Goal: Use online tool/utility: Utilize a website feature to perform a specific function

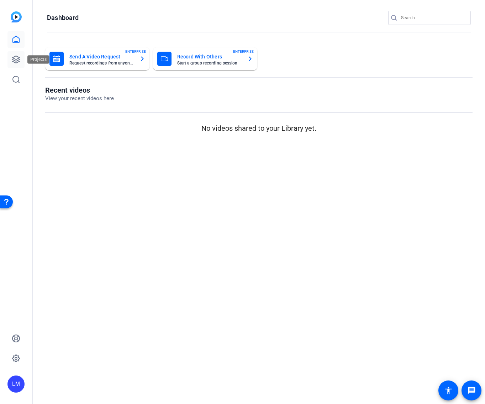
click at [13, 57] on icon at bounding box center [15, 59] width 7 height 7
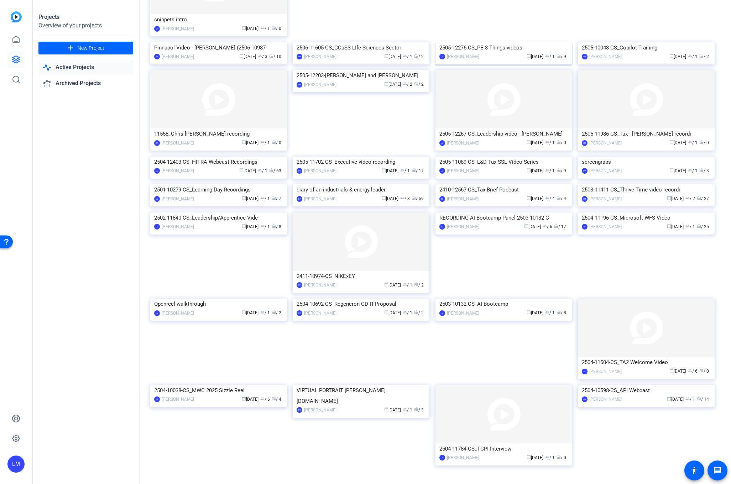
scroll to position [327, 0]
click at [209, 166] on div "2504-12403-CS_HITRA Webcast Recordings" at bounding box center [218, 160] width 129 height 11
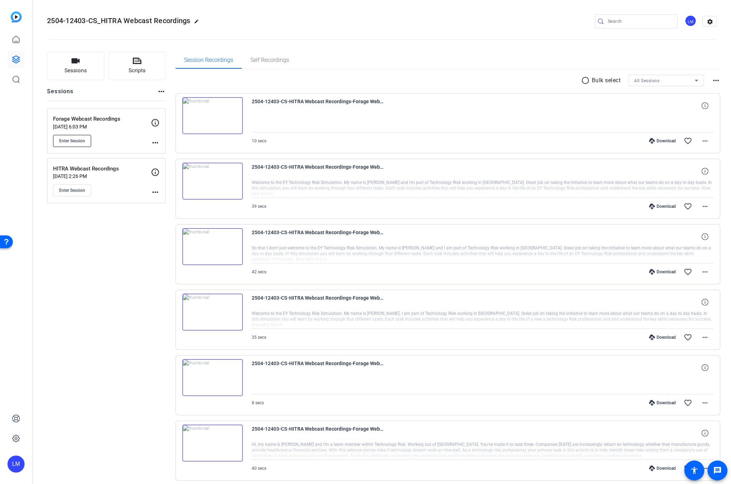
click at [88, 141] on button "Enter Session" at bounding box center [72, 141] width 38 height 12
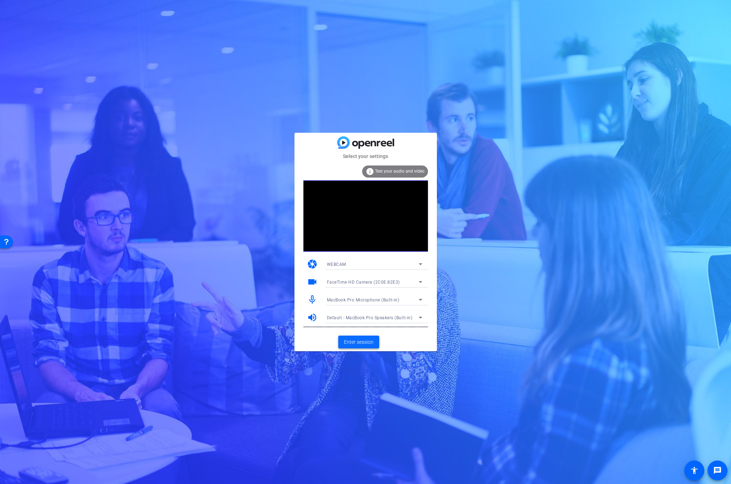
click at [353, 338] on span at bounding box center [358, 342] width 41 height 17
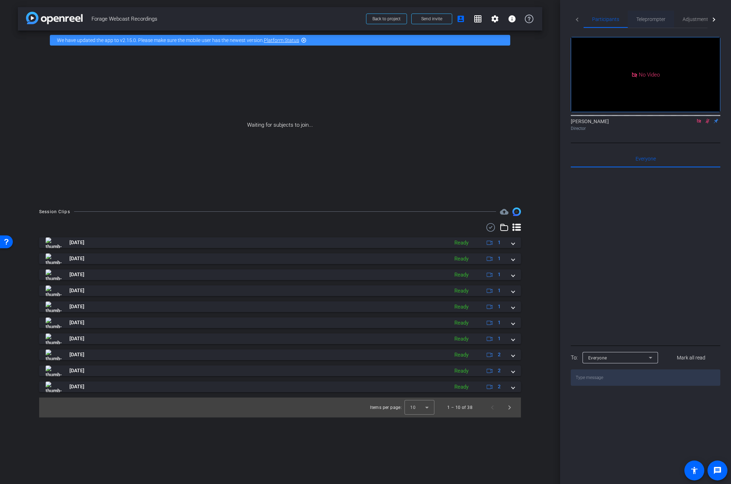
click at [643, 17] on span "Teleprompter" at bounding box center [650, 19] width 29 height 5
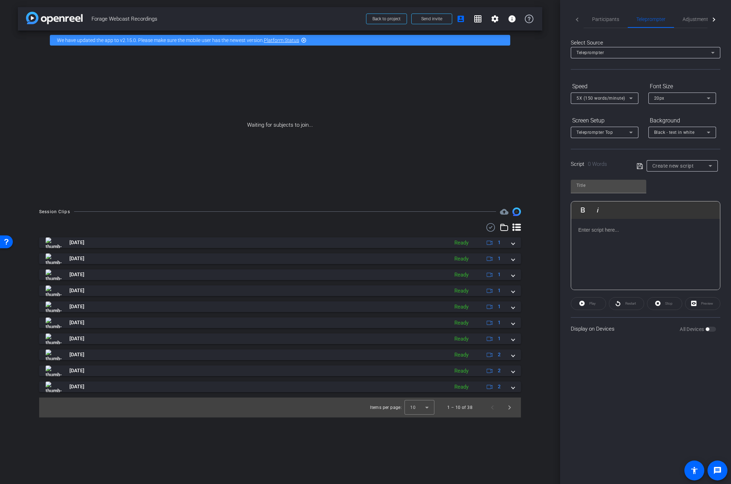
click at [693, 167] on span "Create new script" at bounding box center [673, 166] width 42 height 6
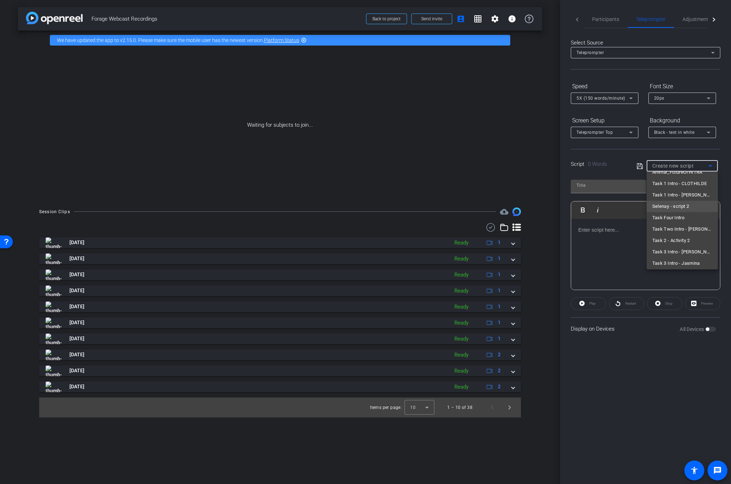
scroll to position [158, 0]
click at [687, 262] on span "Task 3 Intro - Jasmina" at bounding box center [676, 261] width 48 height 9
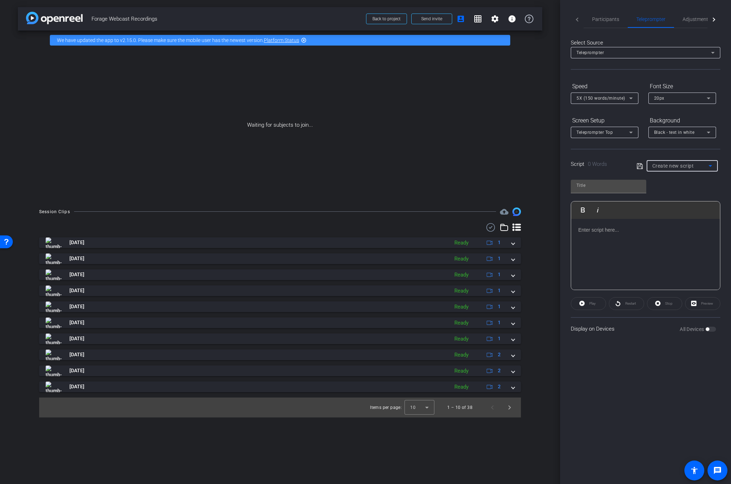
type input "Task 3 Intro - Jasmina"
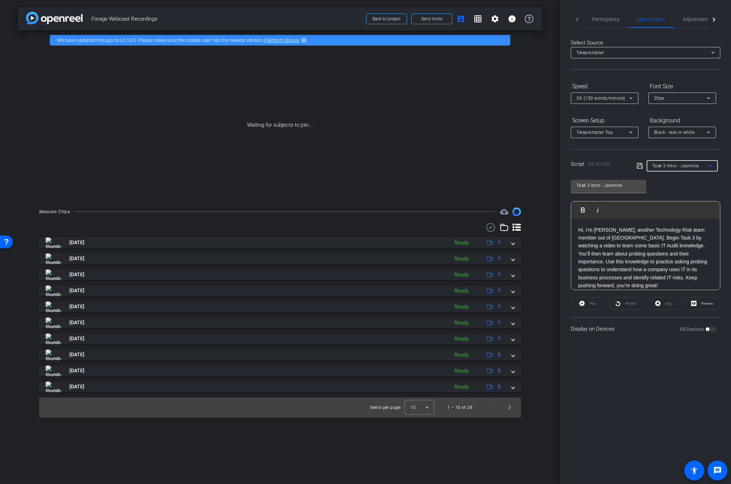
scroll to position [5, 0]
click at [610, 20] on span "Participants" at bounding box center [605, 19] width 27 height 5
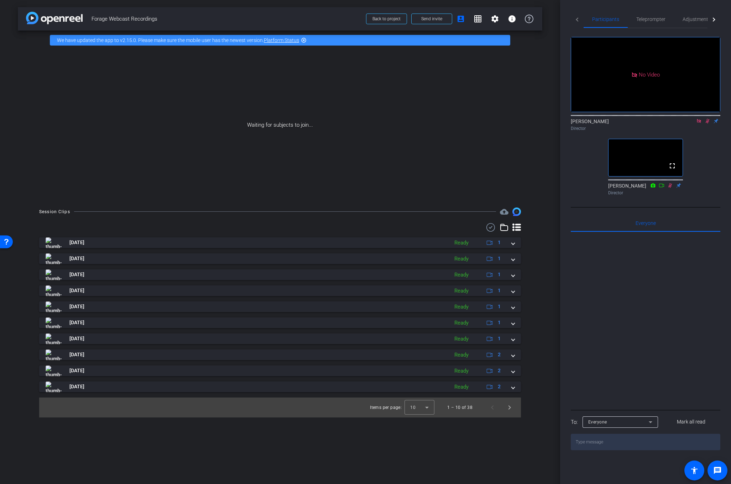
click at [708, 119] on icon at bounding box center [708, 121] width 6 height 5
click at [707, 119] on icon at bounding box center [707, 121] width 3 height 5
click at [707, 119] on icon at bounding box center [708, 121] width 6 height 5
